Goal: Task Accomplishment & Management: Use online tool/utility

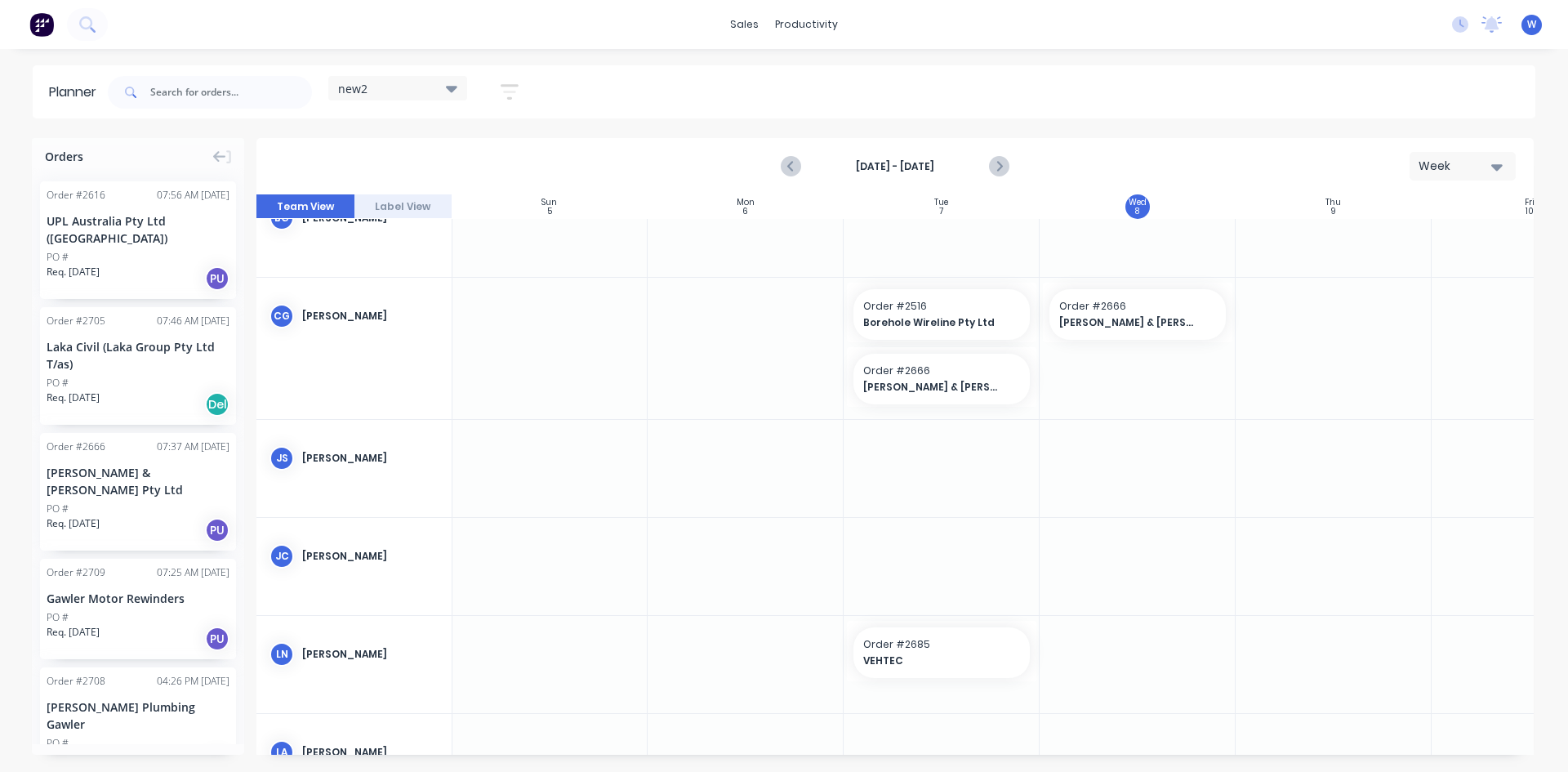
scroll to position [0, 1]
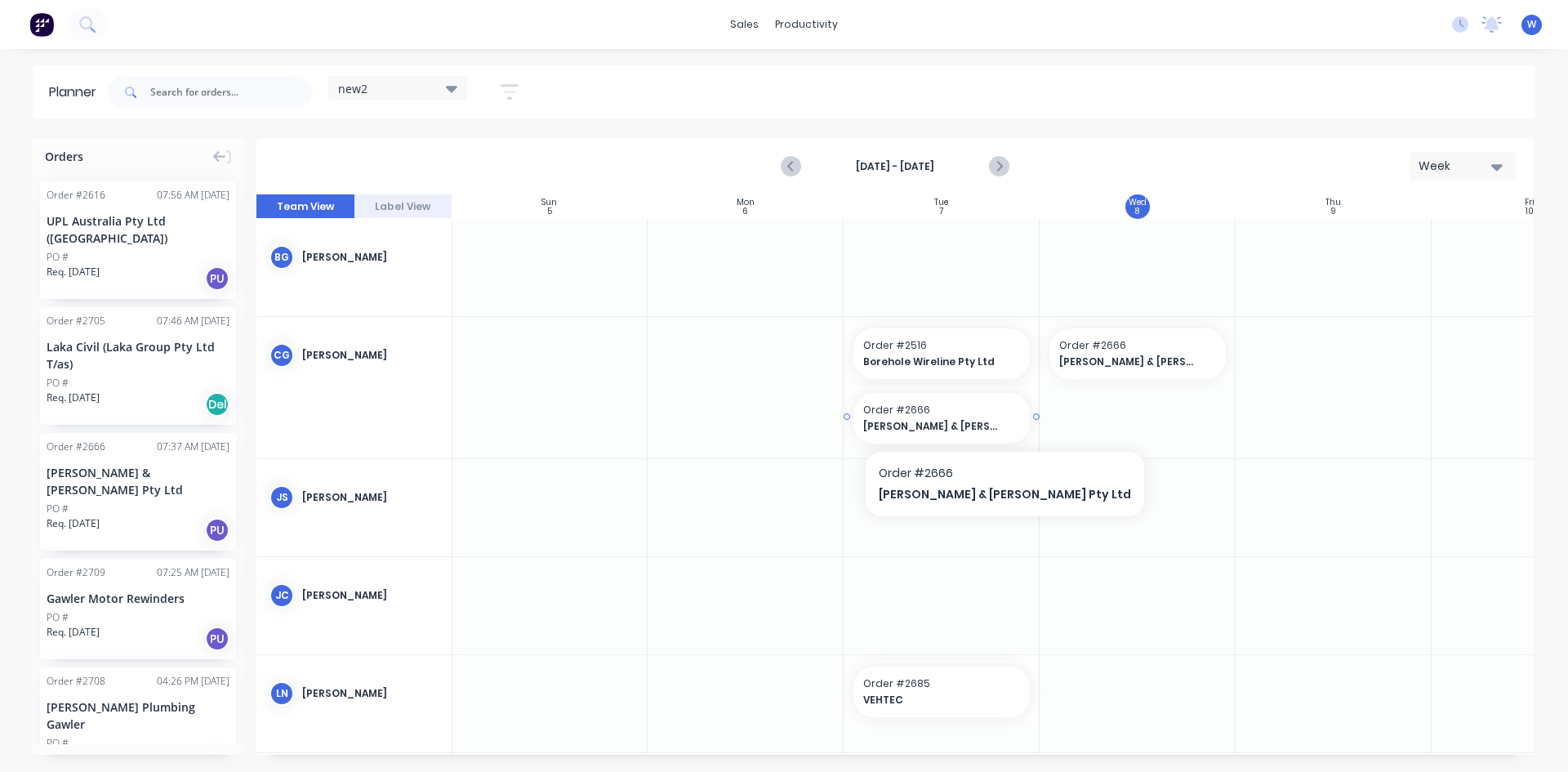
click at [931, 425] on span "[PERSON_NAME] & [PERSON_NAME] Pty Ltd" at bounding box center [934, 426] width 141 height 15
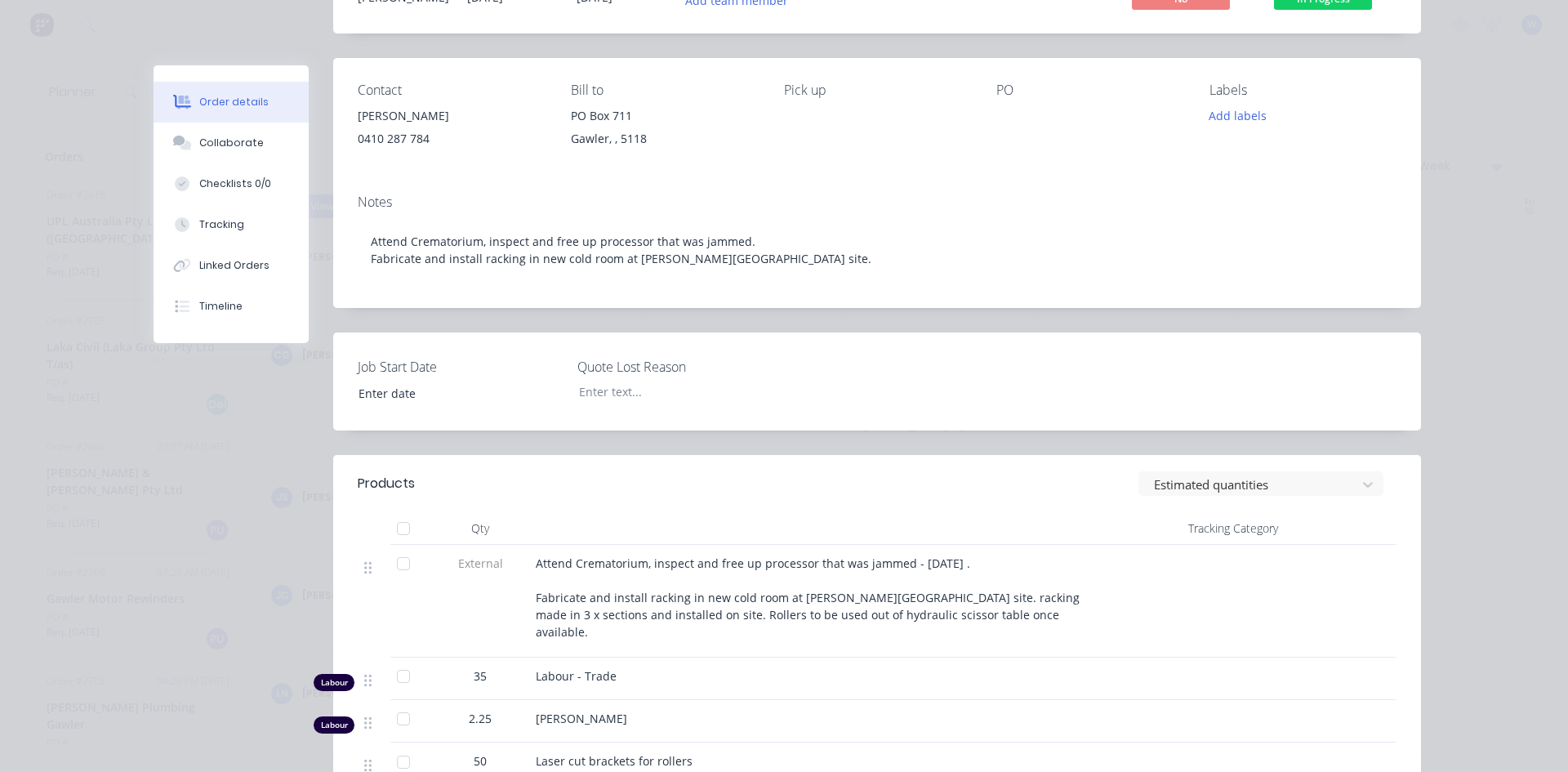
scroll to position [0, 0]
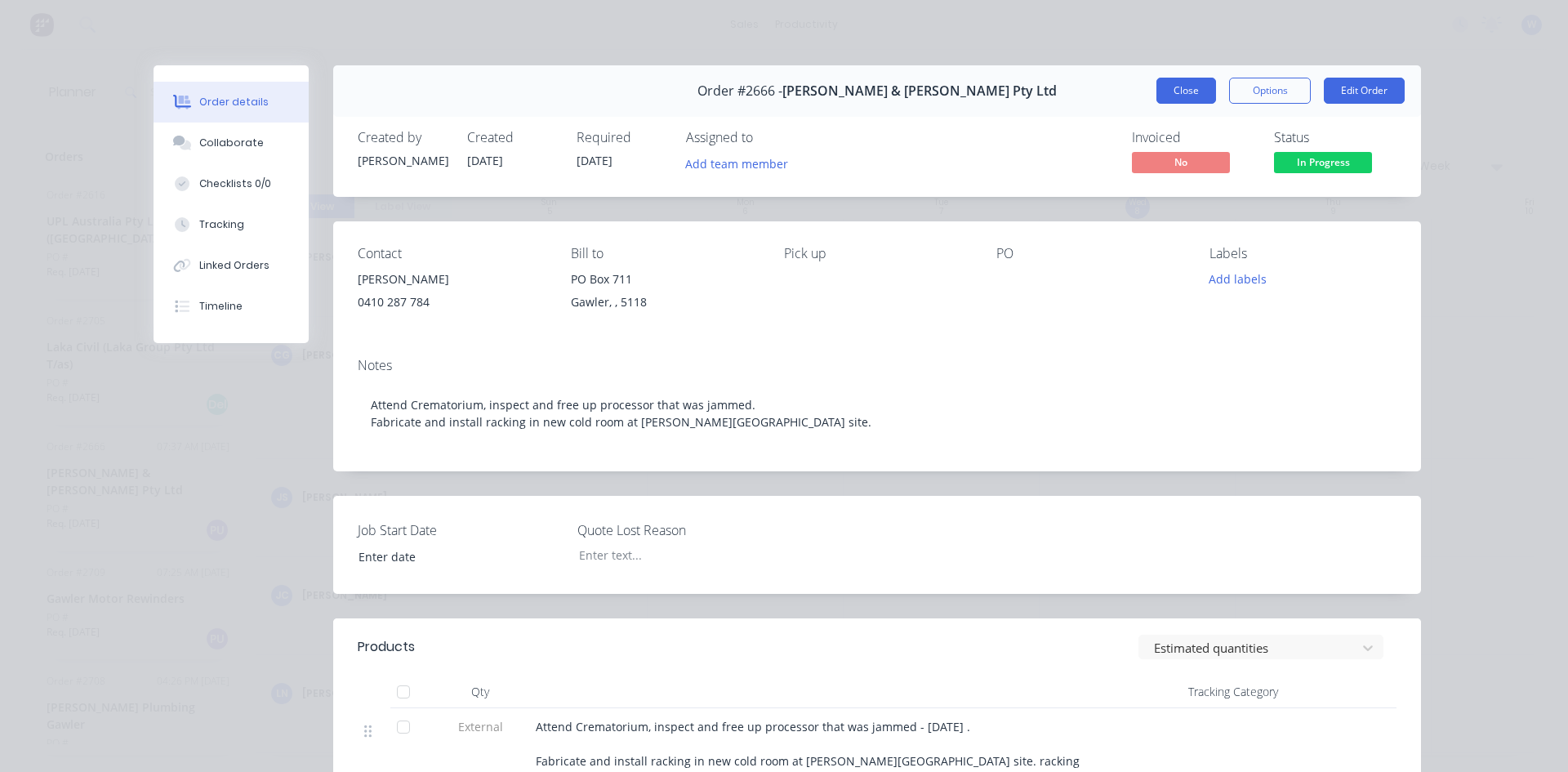
click at [1173, 93] on button "Close" at bounding box center [1186, 90] width 60 height 26
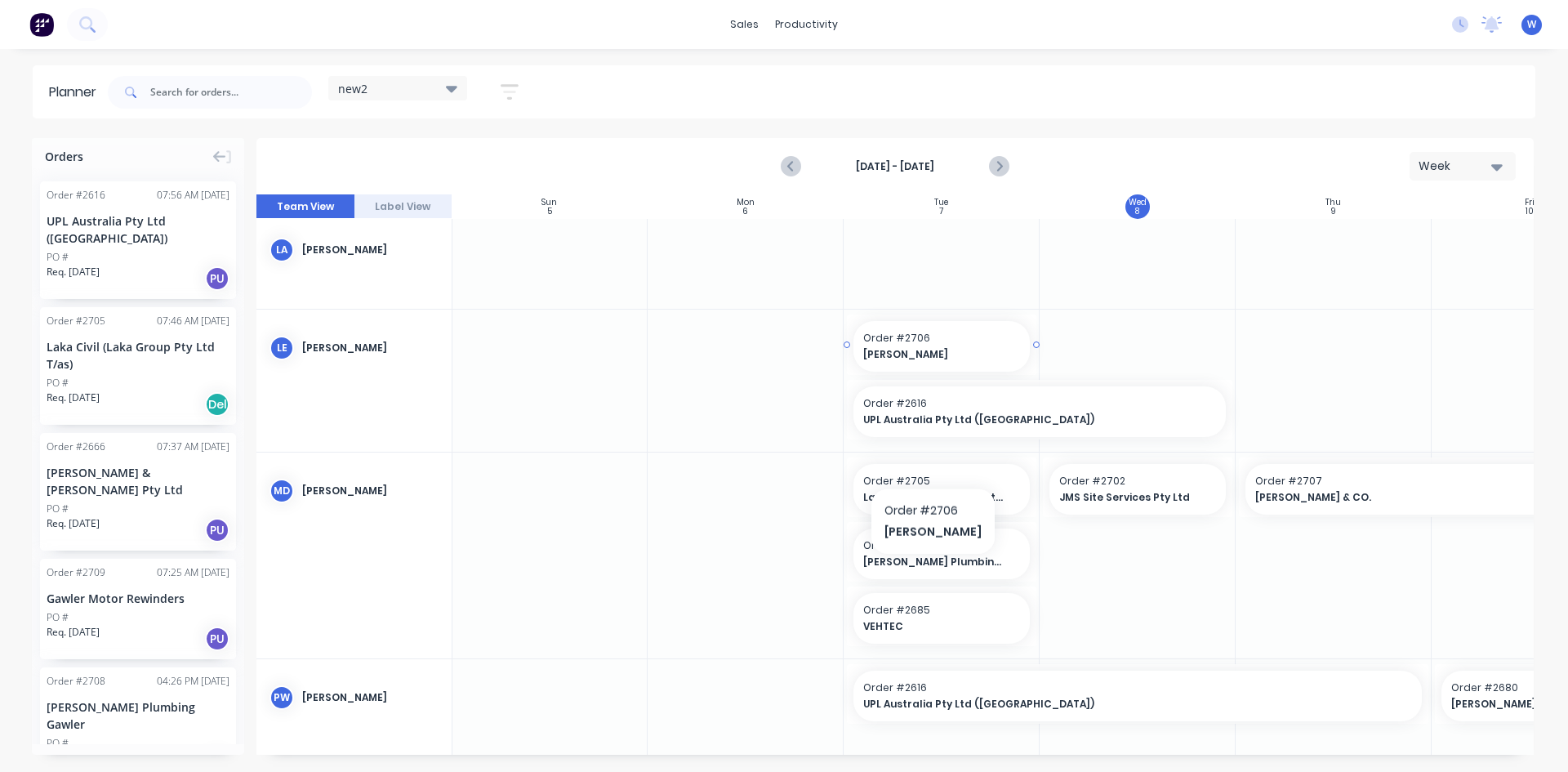
scroll to position [572, 1]
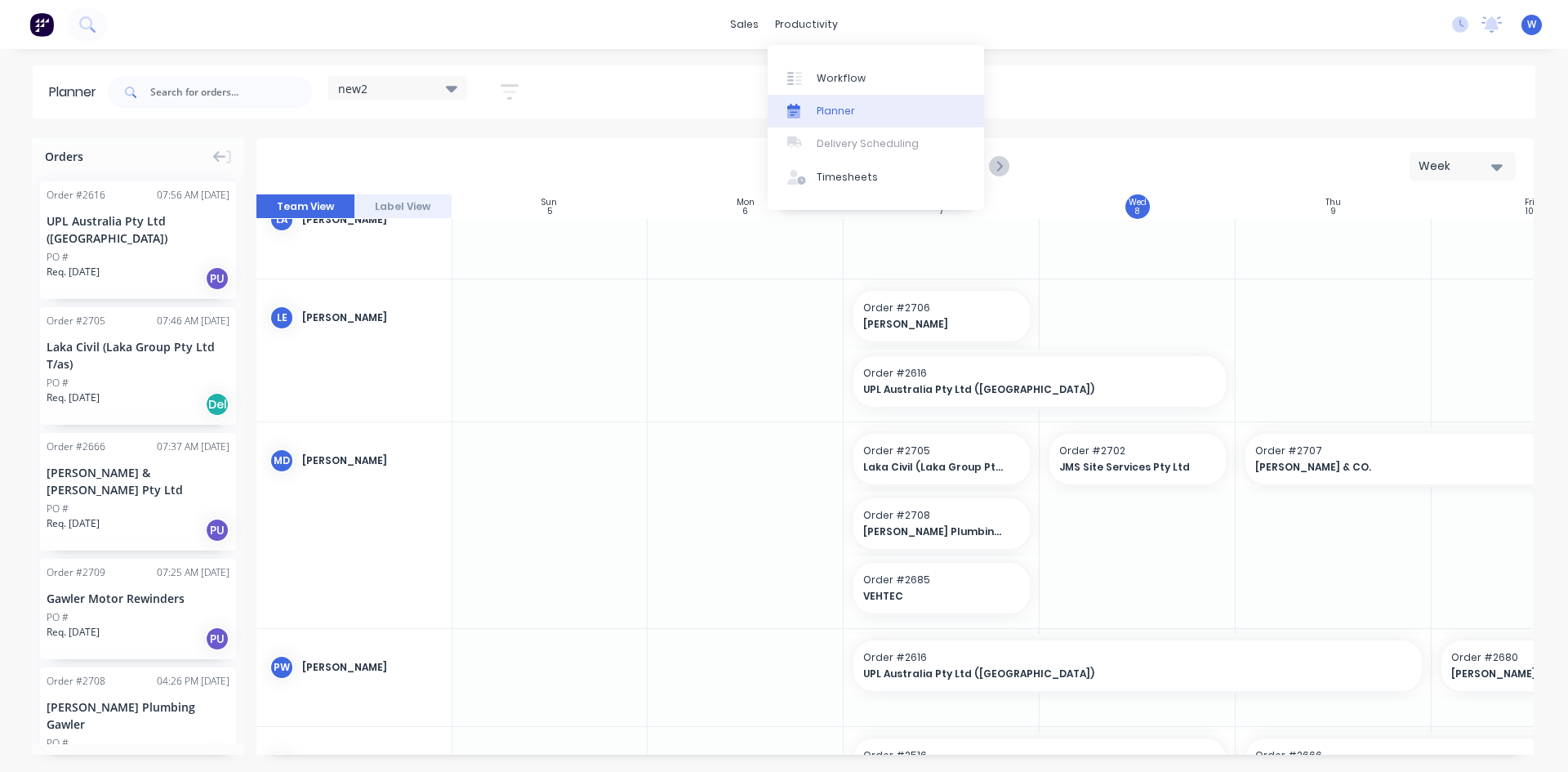
click at [832, 111] on div "Planner" at bounding box center [836, 110] width 39 height 15
click at [847, 180] on div "Timesheets" at bounding box center [848, 177] width 62 height 15
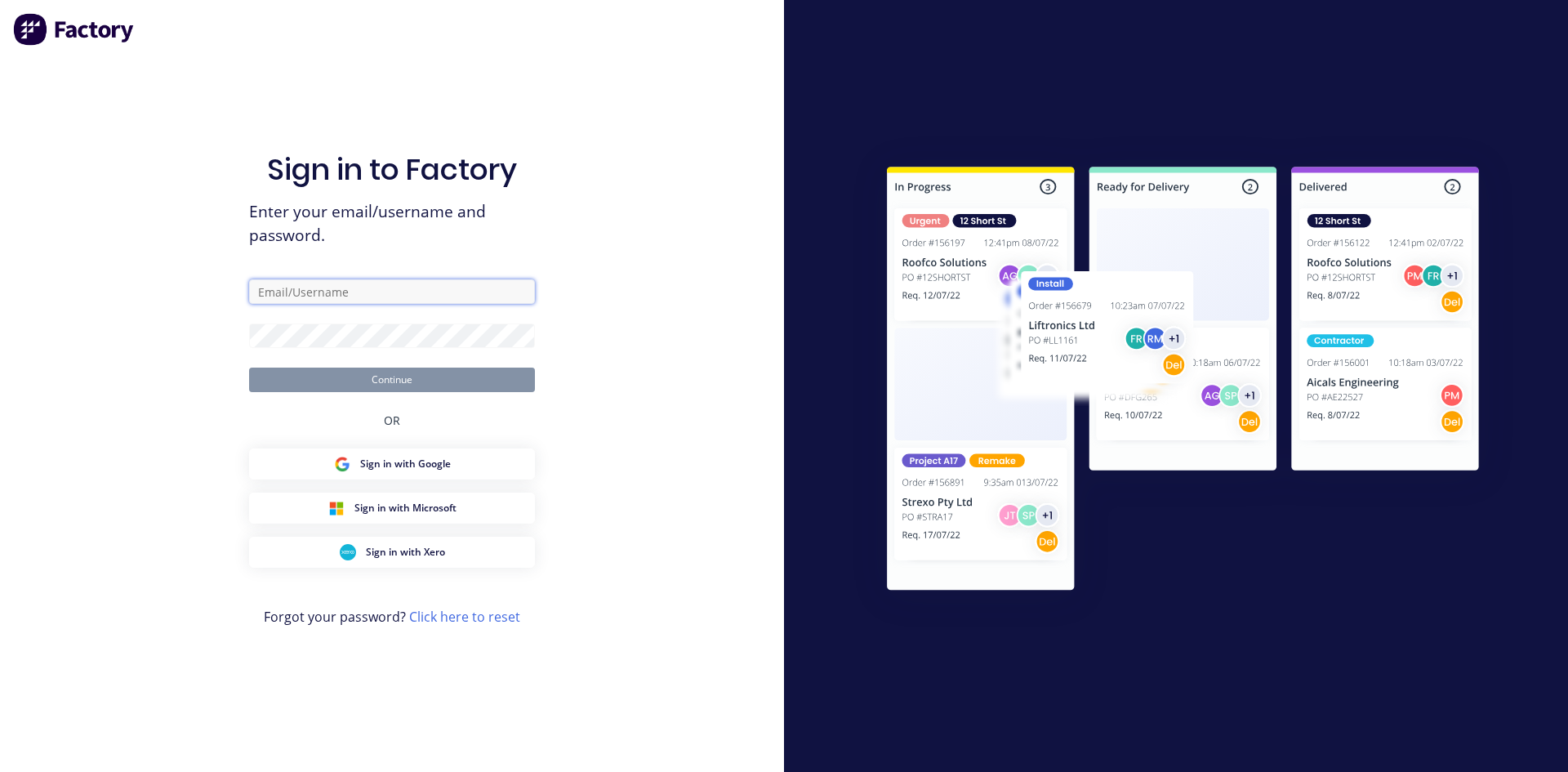
type input "workshop@argoweld.com.au"
click at [394, 378] on button "Continue" at bounding box center [392, 379] width 286 height 25
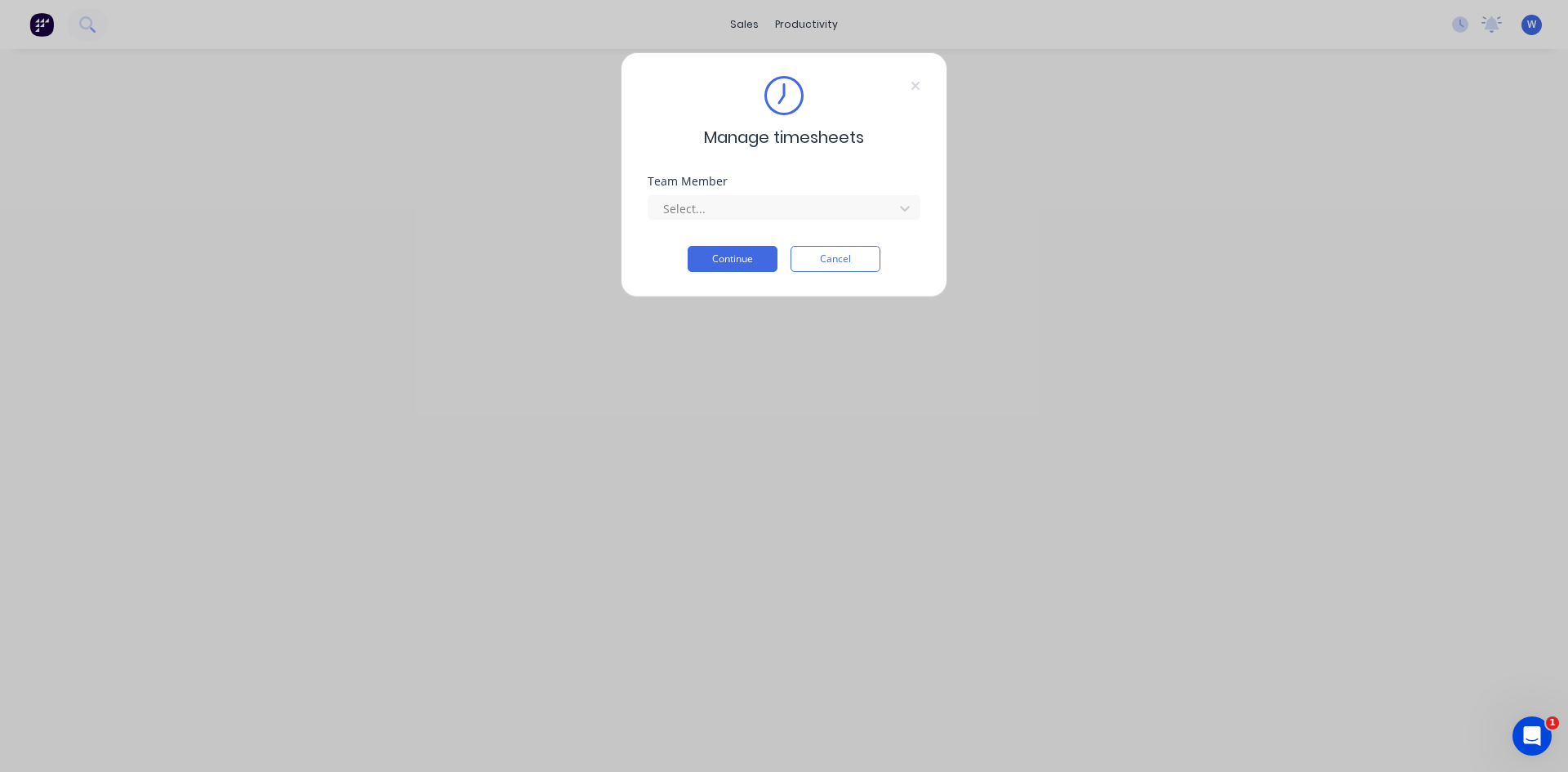
click at [847, 255] on button "Cancel" at bounding box center [835, 259] width 90 height 26
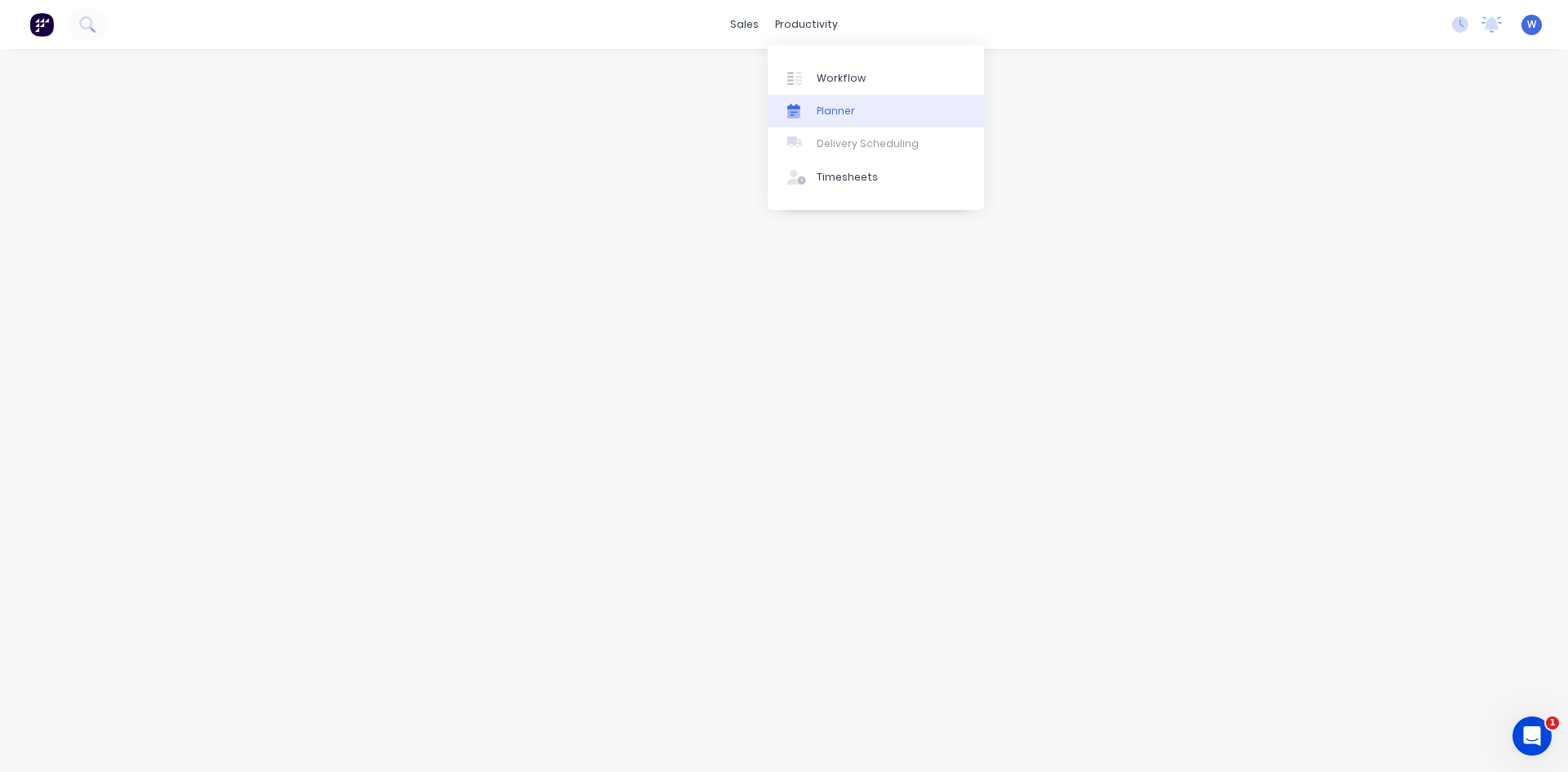
click at [824, 112] on div "Planner" at bounding box center [836, 110] width 39 height 15
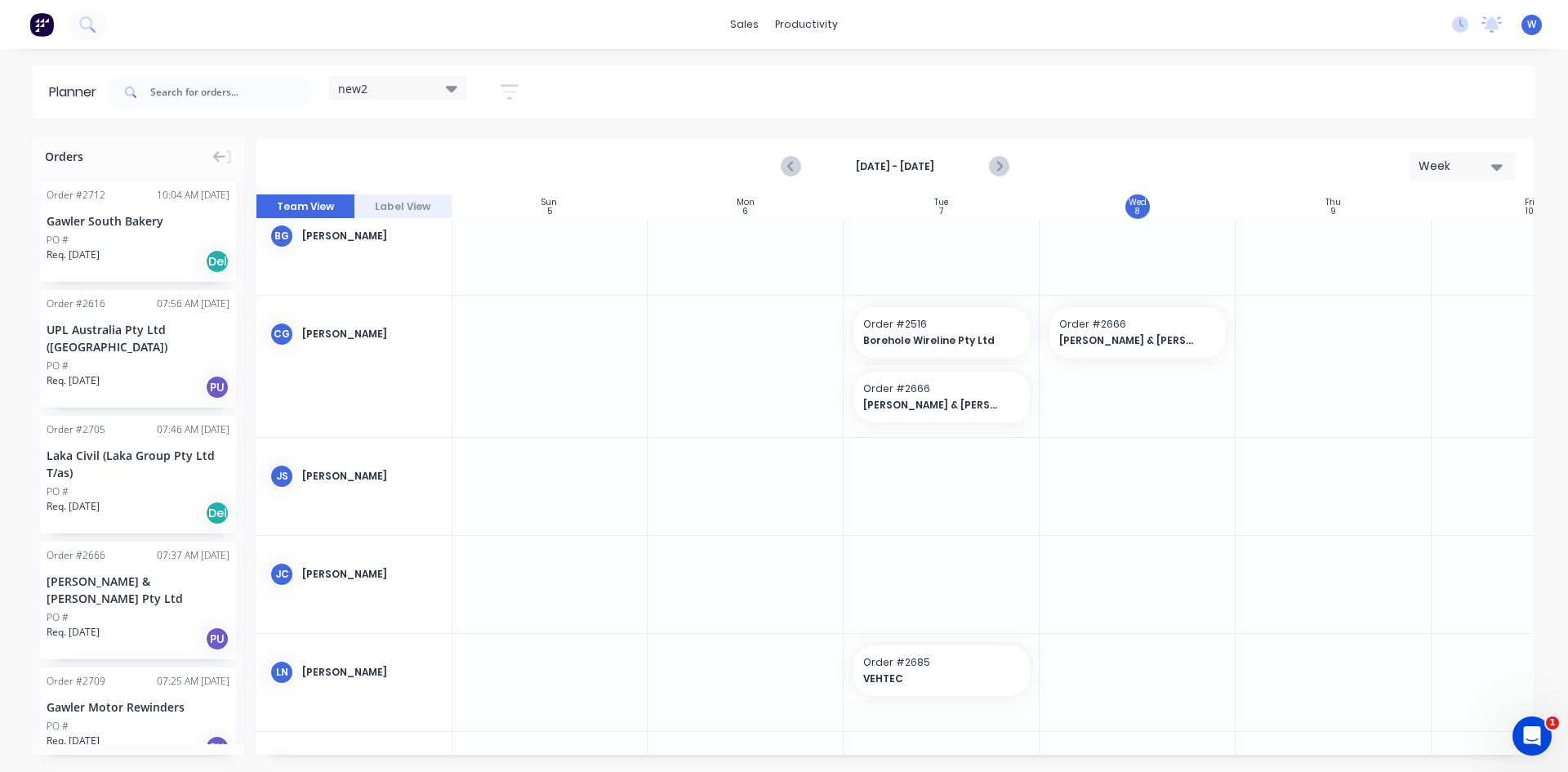
scroll to position [0, 1]
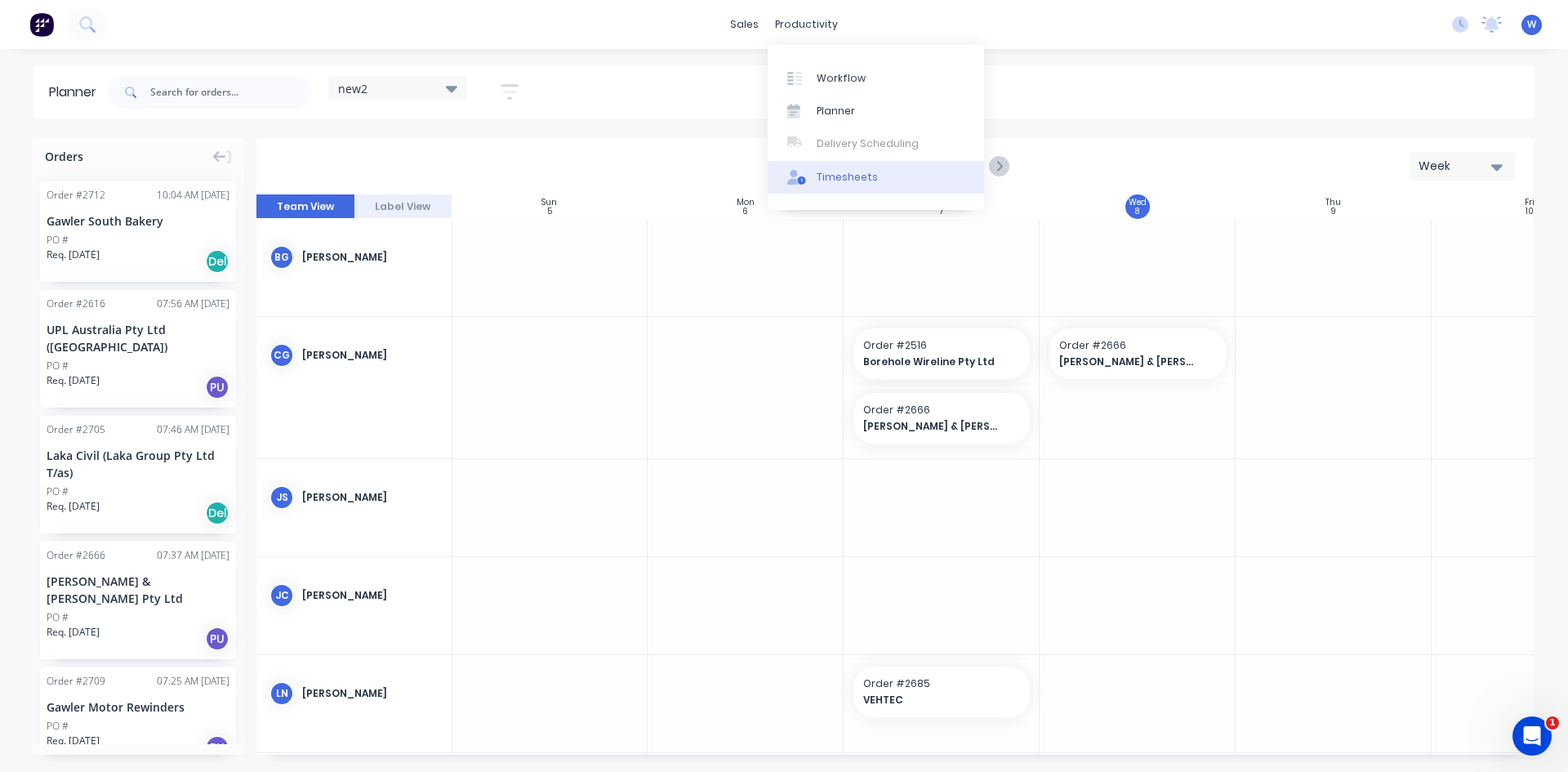
click at [835, 177] on div "Timesheets" at bounding box center [848, 177] width 62 height 15
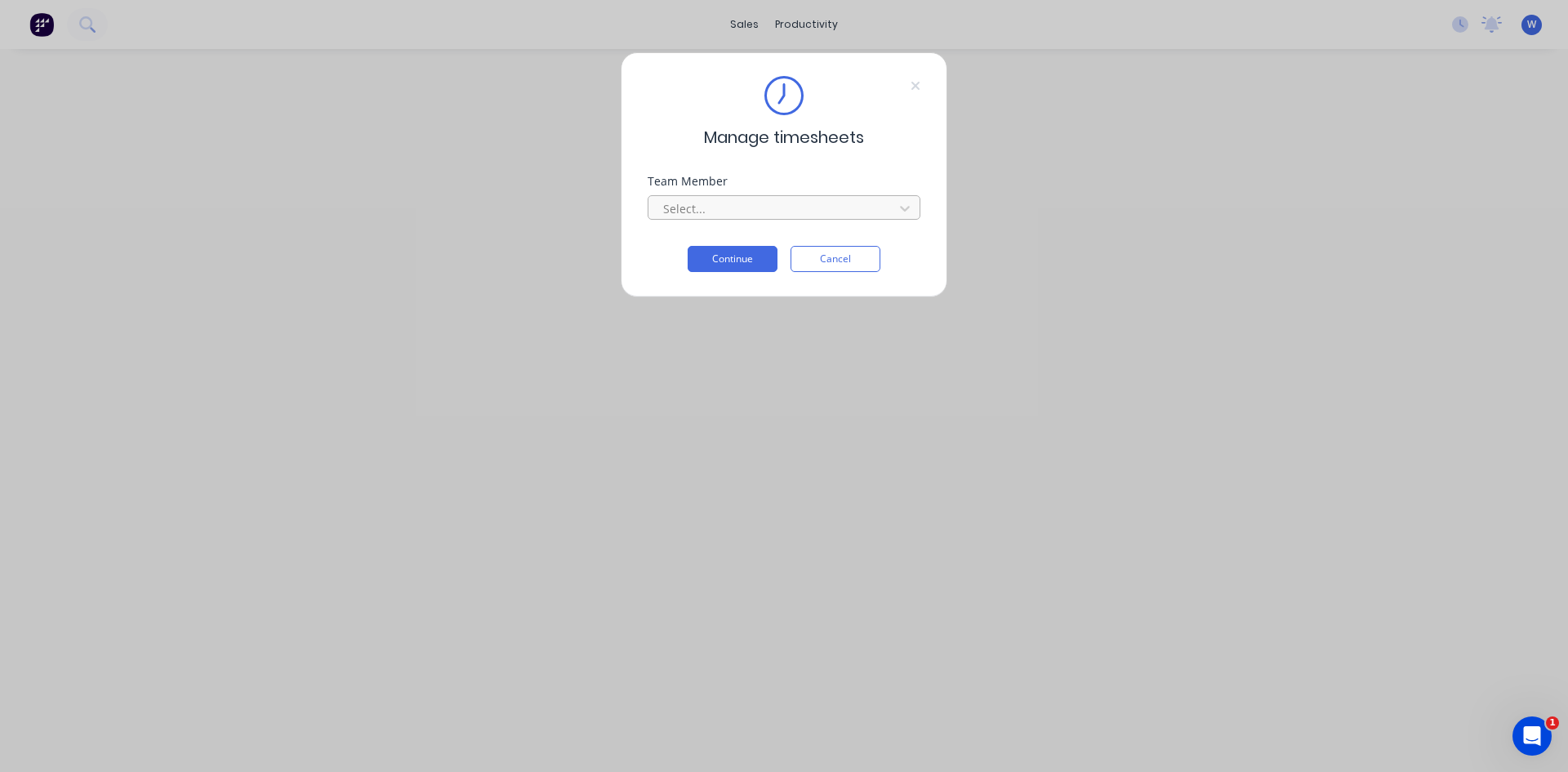
click at [870, 209] on div at bounding box center [772, 208] width 223 height 21
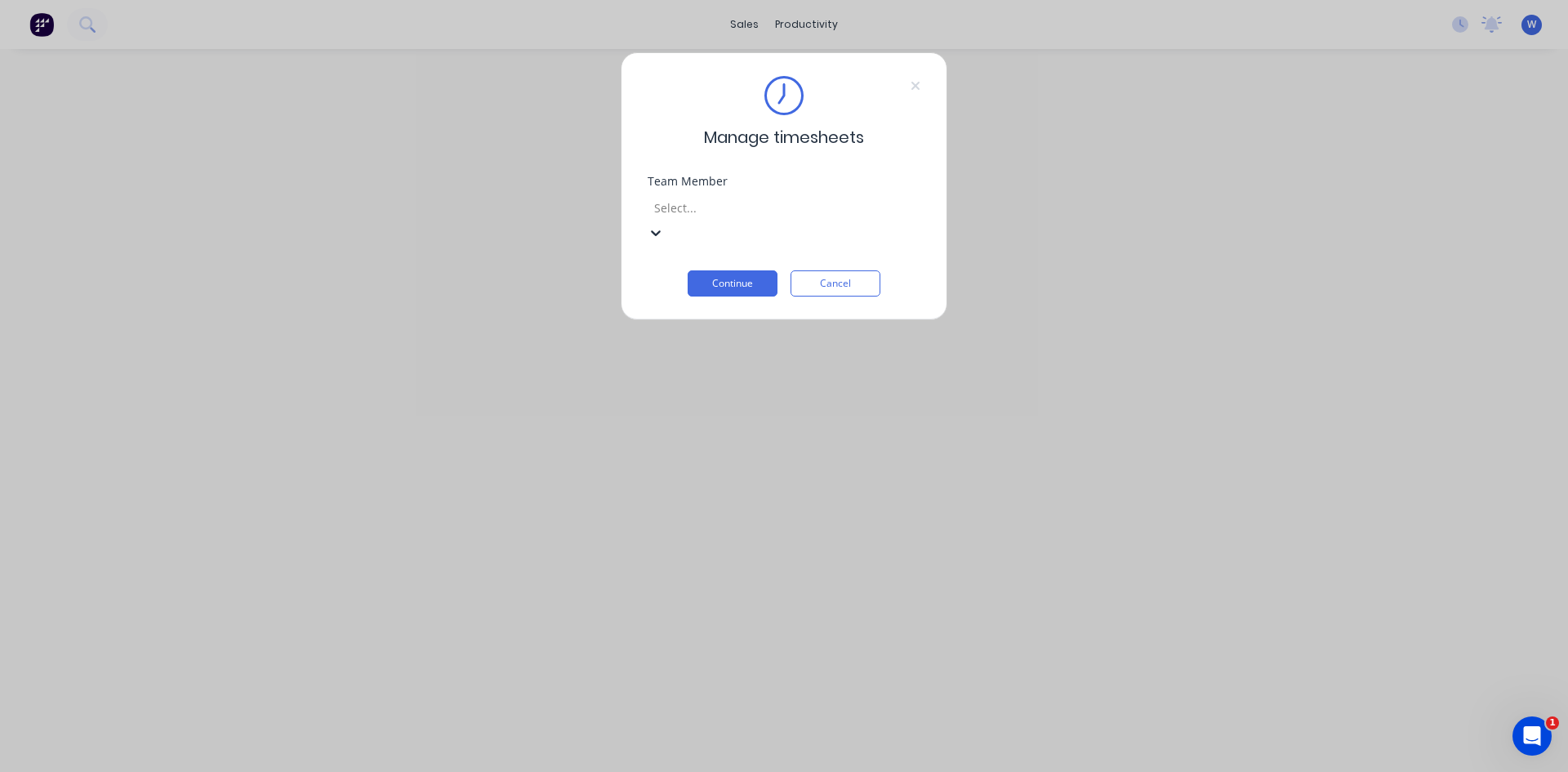
scroll to position [408, 0]
click at [741, 270] on button "Continue" at bounding box center [732, 283] width 90 height 26
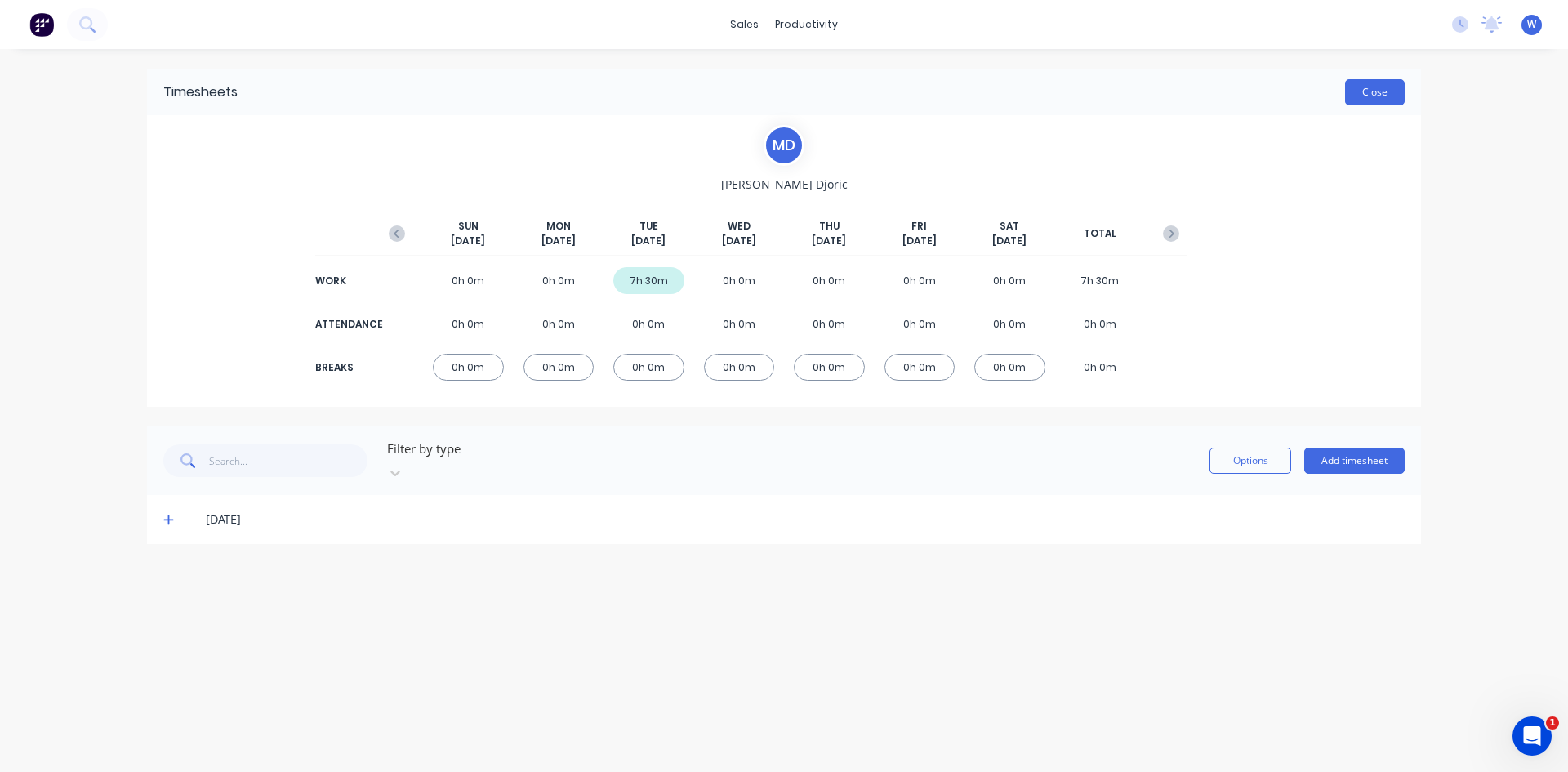
click at [1394, 88] on button "Close" at bounding box center [1374, 92] width 60 height 26
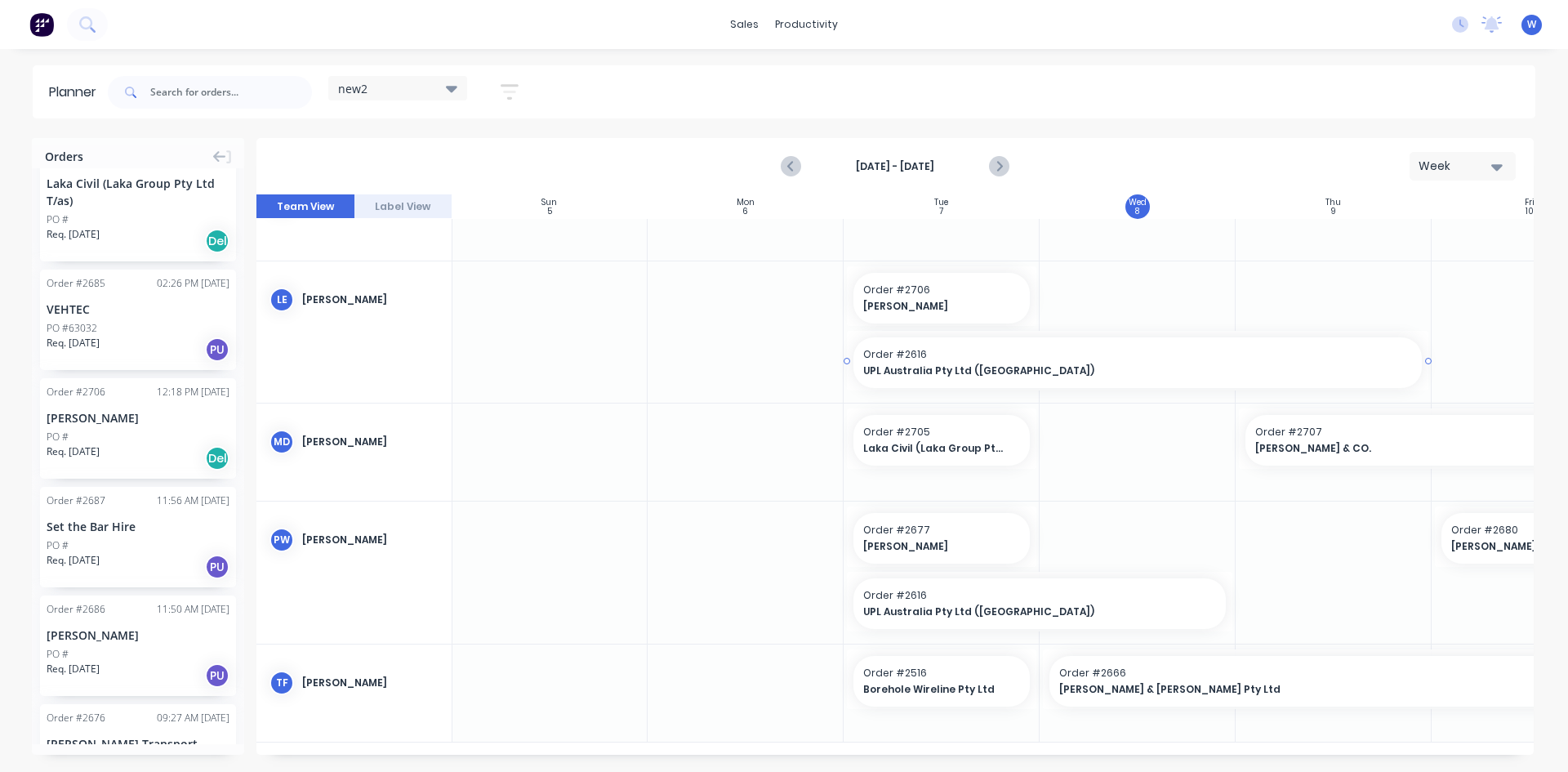
scroll to position [540, 1]
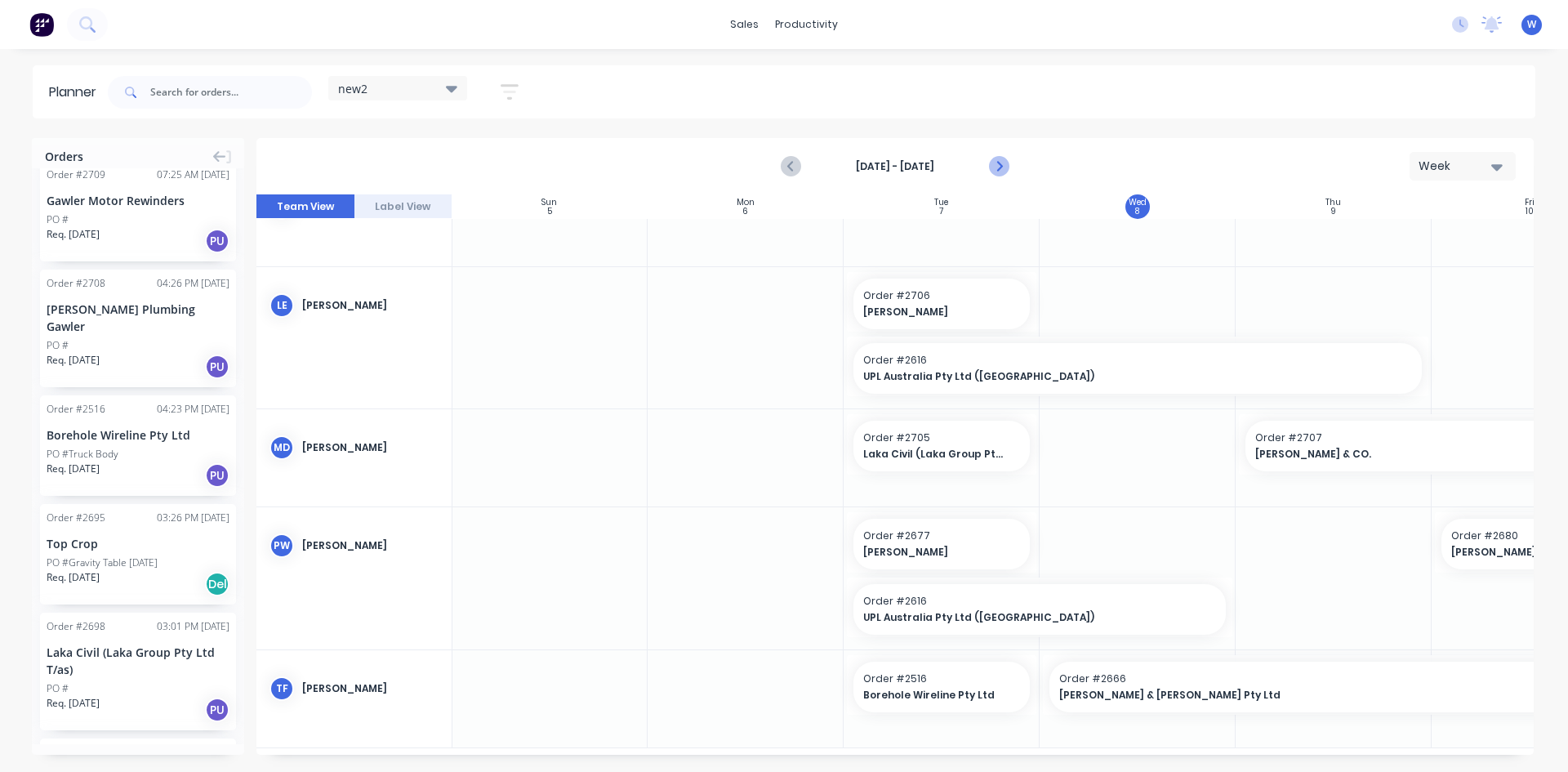
click at [999, 172] on icon "Next page" at bounding box center [998, 167] width 20 height 20
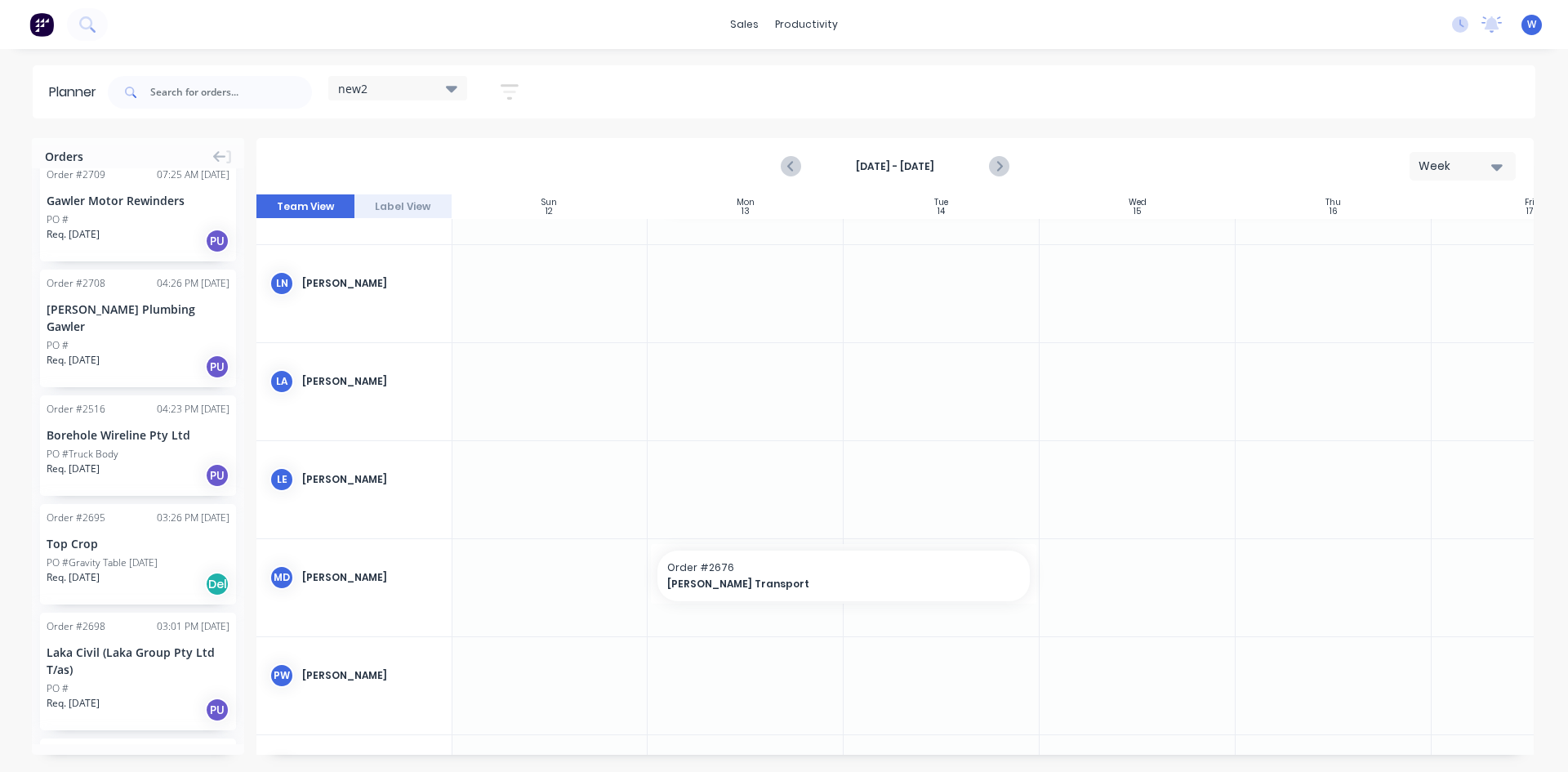
scroll to position [136, 1]
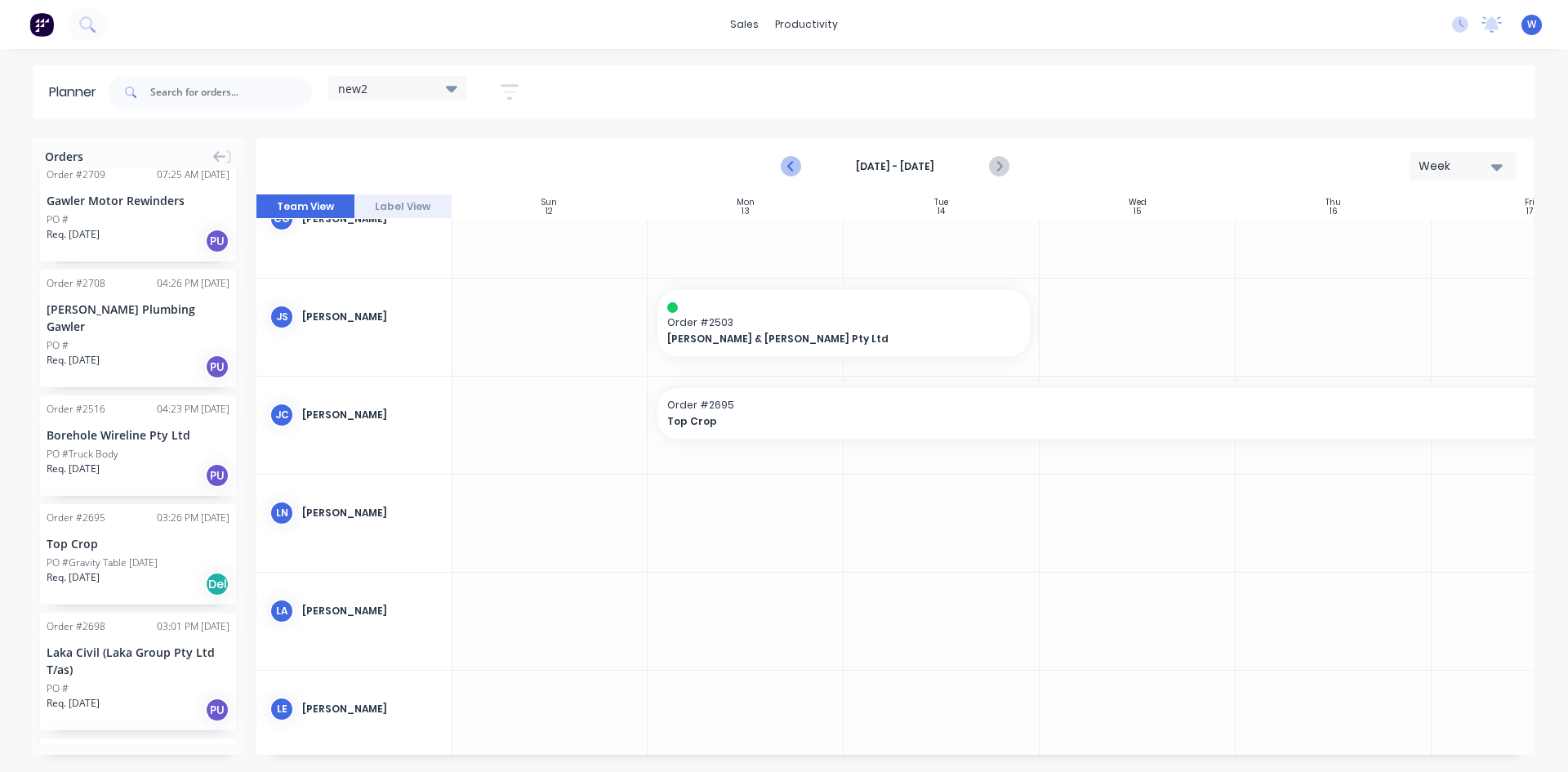
click at [790, 173] on icon "Previous page" at bounding box center [791, 167] width 20 height 20
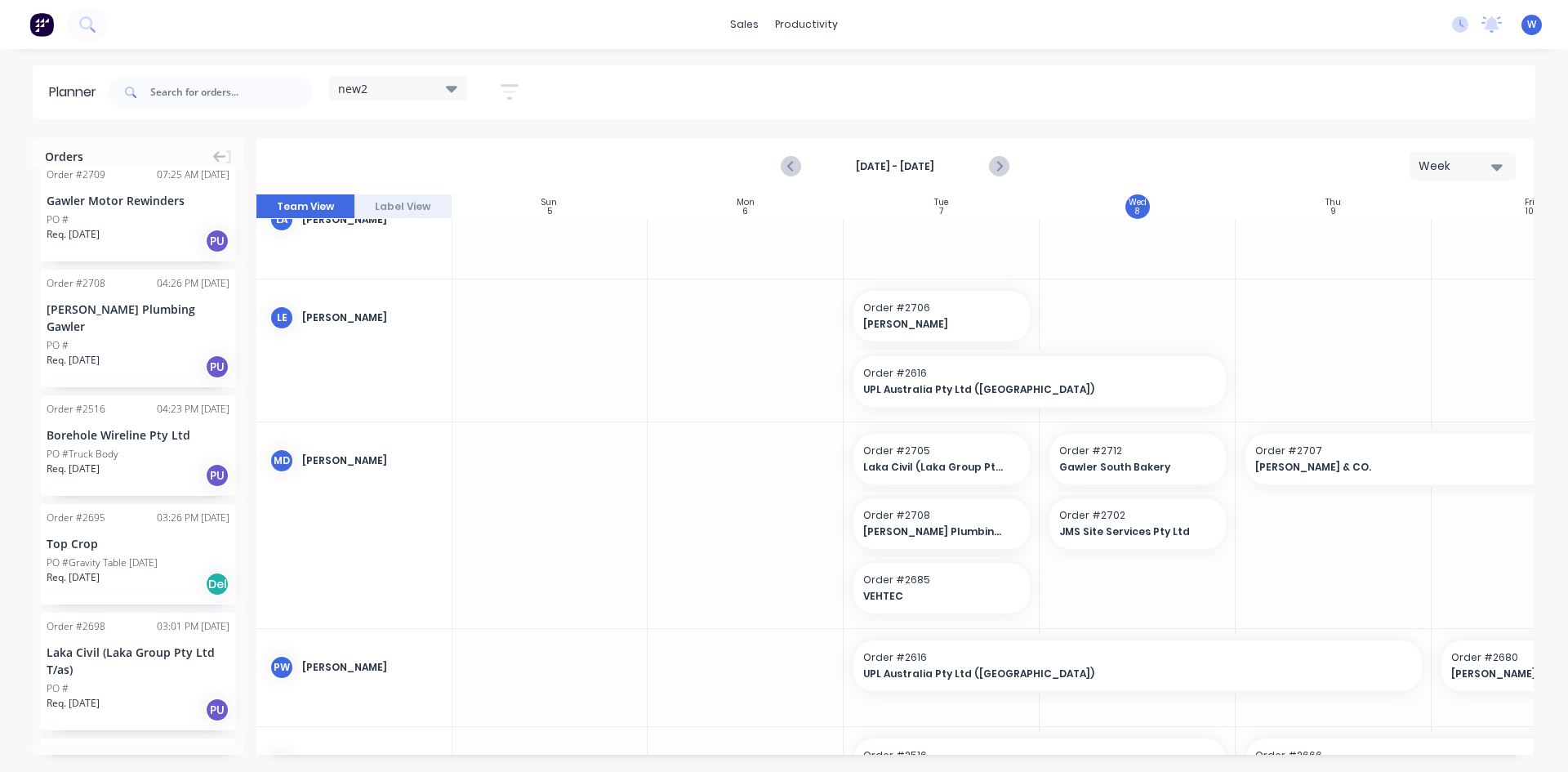
scroll to position [653, 1]
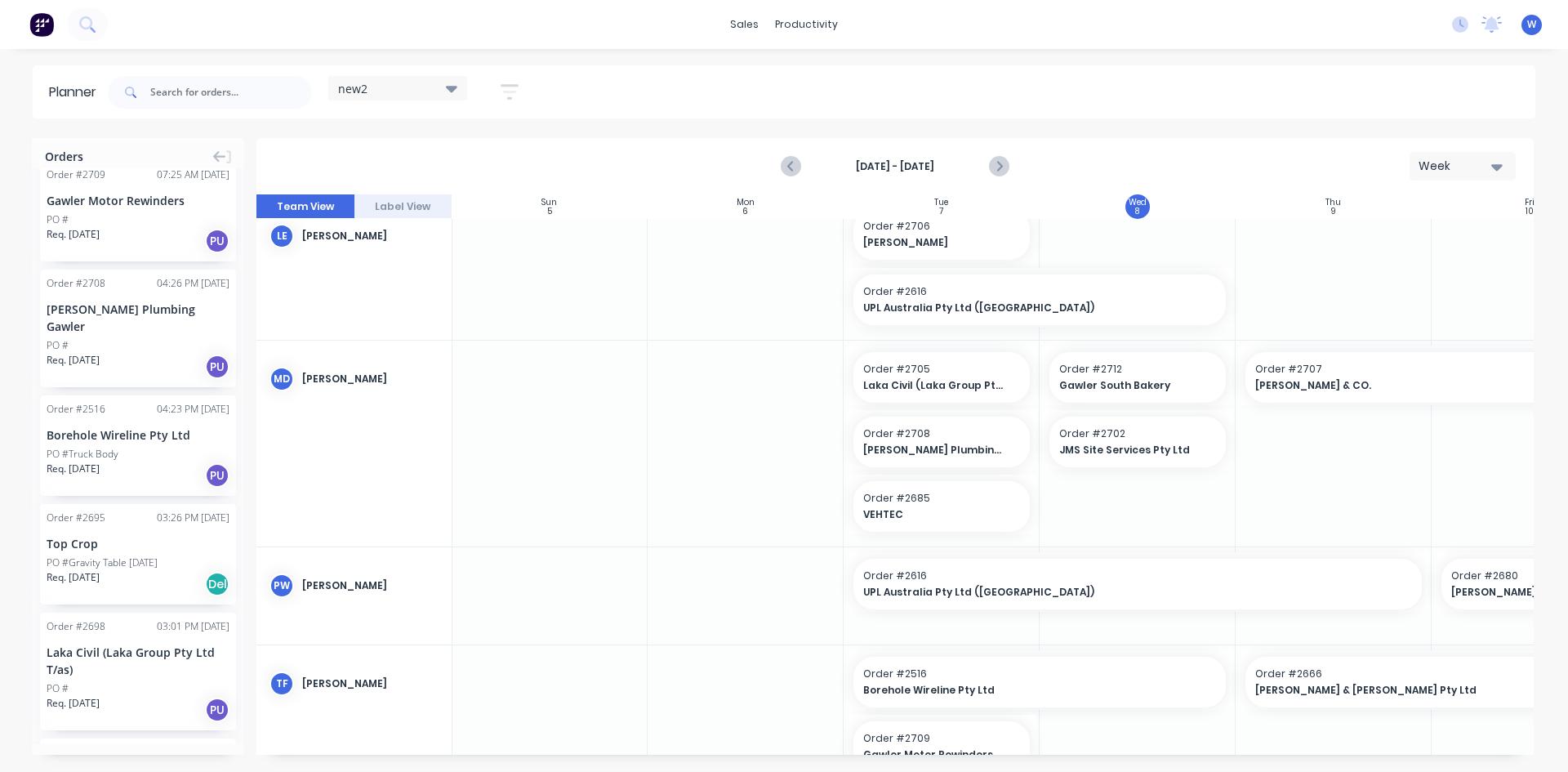
click at [930, 241] on div at bounding box center [941, 231] width 196 height 25
